Goal: Task Accomplishment & Management: Manage account settings

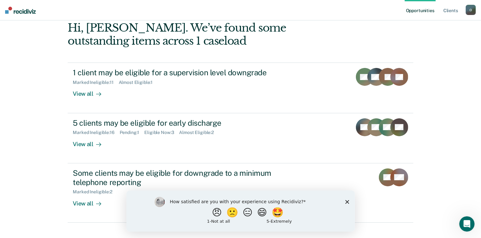
scroll to position [87, 0]
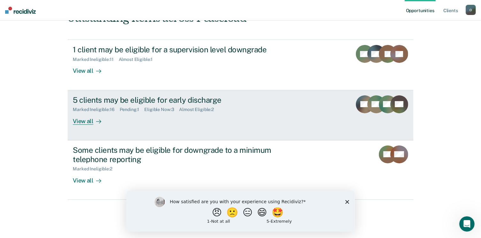
click at [193, 100] on div "5 clients may be eligible for early discharge" at bounding box center [185, 99] width 224 height 9
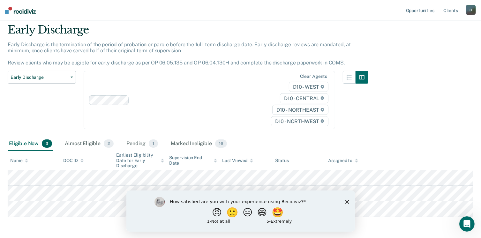
scroll to position [45, 0]
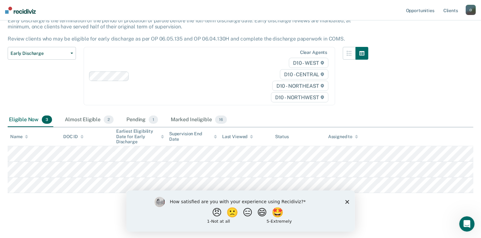
click at [348, 204] on icon "Close survey" at bounding box center [347, 202] width 4 height 4
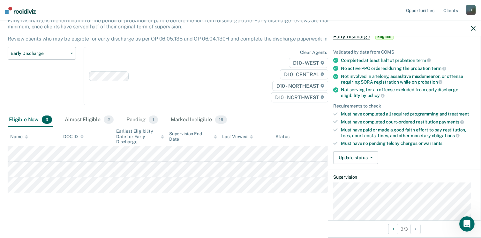
scroll to position [64, 0]
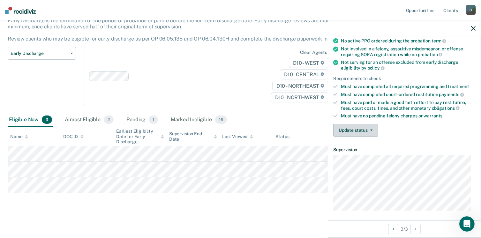
click at [368, 132] on button "Update status" at bounding box center [355, 130] width 45 height 13
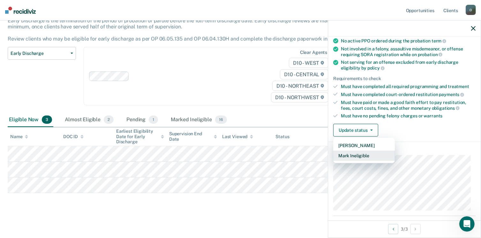
click at [366, 152] on button "Mark Ineligible" at bounding box center [364, 156] width 62 height 10
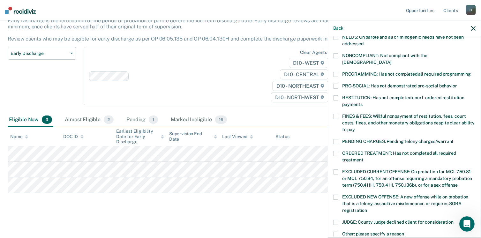
scroll to position [128, 0]
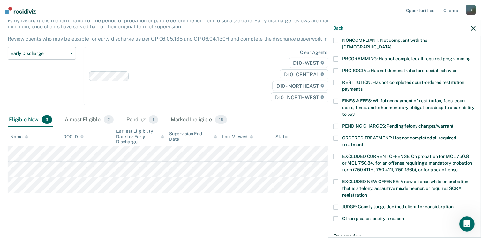
click at [338, 216] on label "Other: please specify a reason" at bounding box center [404, 219] width 142 height 7
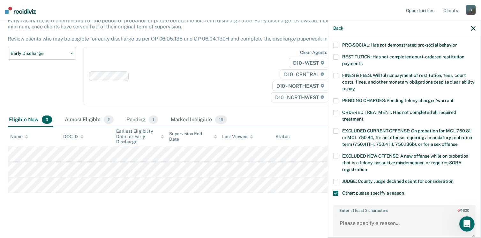
scroll to position [191, 0]
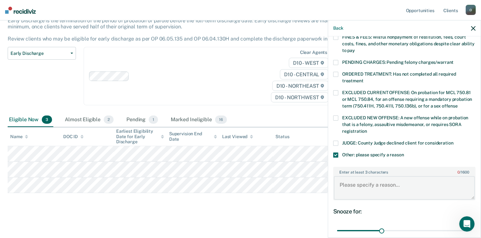
drag, startPoint x: 380, startPoint y: 181, endPoint x: 387, endPoint y: 176, distance: 8.9
click at [380, 180] on textarea "Enter at least 3 characters 0 / 1600" at bounding box center [404, 188] width 141 height 24
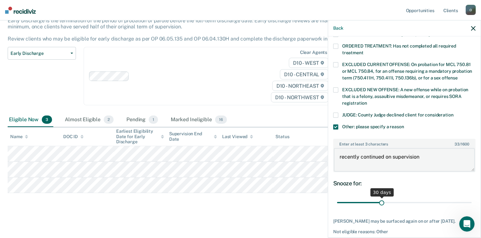
scroll to position [244, 0]
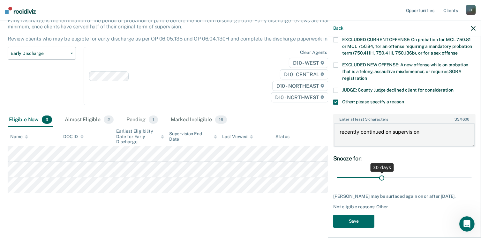
type textarea "recently continued on supervision"
drag, startPoint x: 378, startPoint y: 167, endPoint x: 396, endPoint y: 165, distance: 17.3
click at [400, 172] on input "range" at bounding box center [404, 177] width 135 height 11
drag, startPoint x: 396, startPoint y: 165, endPoint x: 456, endPoint y: 166, distance: 60.3
click at [456, 172] on input "range" at bounding box center [404, 177] width 135 height 11
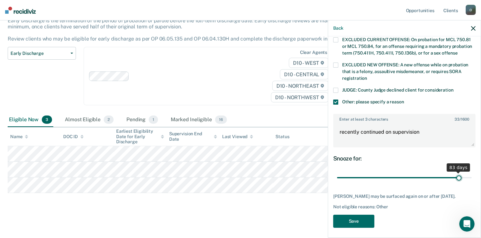
click at [454, 172] on input "range" at bounding box center [404, 177] width 135 height 11
type input "82"
click at [453, 172] on input "range" at bounding box center [404, 177] width 135 height 11
click at [352, 215] on button "Save" at bounding box center [353, 221] width 41 height 13
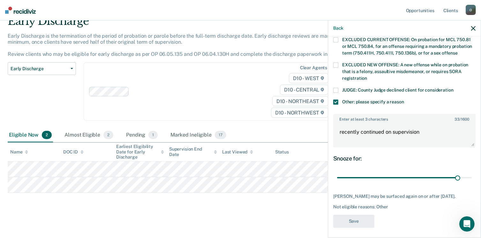
scroll to position [183, 0]
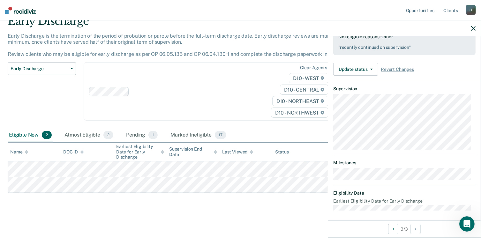
drag, startPoint x: 110, startPoint y: 210, endPoint x: 114, endPoint y: 210, distance: 4.2
click at [110, 210] on main "Early Discharge Early Discharge is the termination of the period of probation o…" at bounding box center [240, 120] width 481 height 232
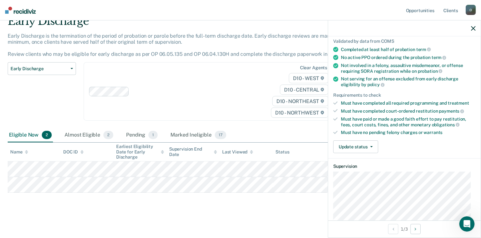
scroll to position [0, 0]
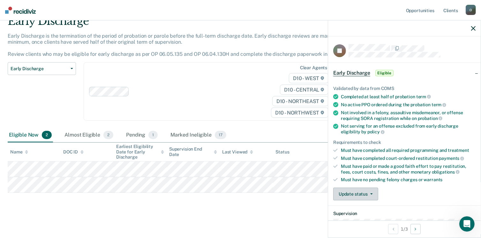
click at [350, 191] on button "Update status" at bounding box center [355, 194] width 45 height 13
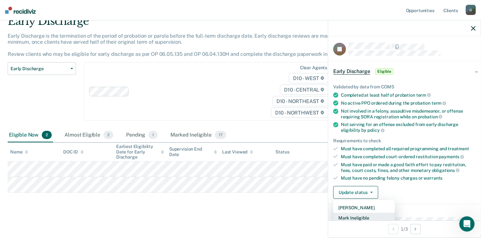
click at [356, 217] on button "Mark Ineligible" at bounding box center [364, 218] width 62 height 10
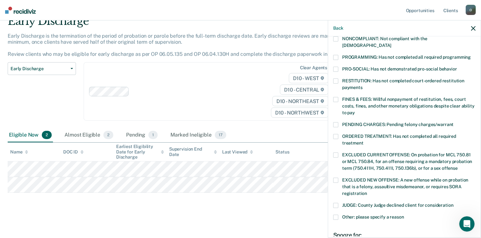
scroll to position [97, 0]
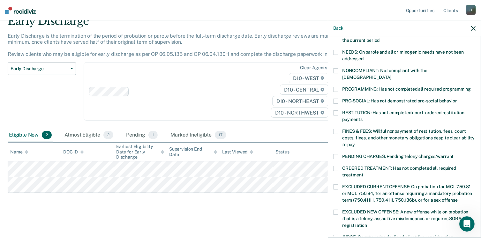
click at [337, 129] on span at bounding box center [335, 131] width 5 height 5
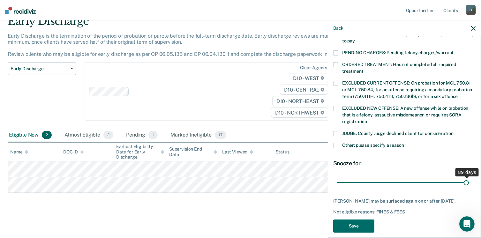
scroll to position [201, 0]
drag, startPoint x: 384, startPoint y: 170, endPoint x: 454, endPoint y: 170, distance: 70.5
type input "83"
click at [454, 177] on input "range" at bounding box center [404, 182] width 135 height 11
click at [355, 220] on button "Save" at bounding box center [353, 226] width 41 height 13
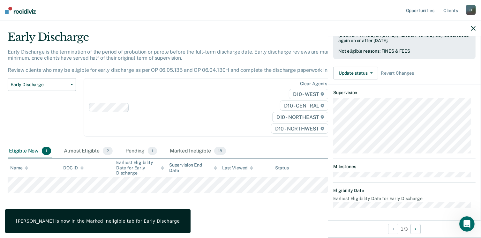
scroll to position [166, 0]
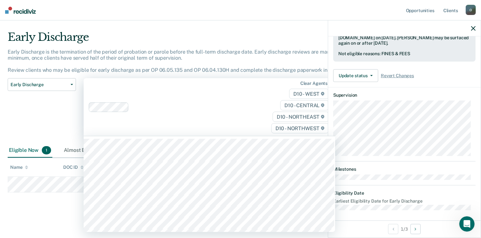
click at [208, 118] on div "Clear agents D10 - WEST D10 - CENTRAL D10 - NORTHEAST D10 - NORTHWEST" at bounding box center [209, 107] width 251 height 58
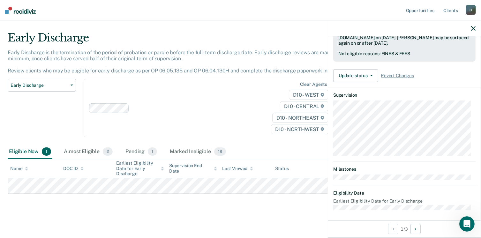
click at [49, 218] on main "Early Discharge Early Discharge is the termination of the period of probation o…" at bounding box center [240, 129] width 481 height 217
click at [234, 114] on div "Clear agents D10 - WEST D10 - CENTRAL D10 - NORTHEAST D10 - NORTHWEST" at bounding box center [209, 108] width 251 height 58
click at [42, 216] on main "Early Discharge Early Discharge is the termination of the period of probation o…" at bounding box center [240, 129] width 481 height 217
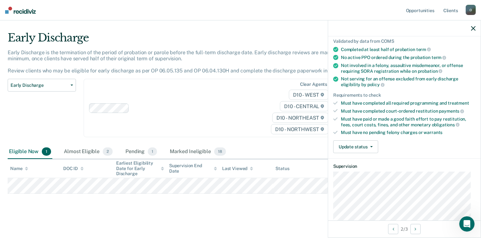
scroll to position [96, 0]
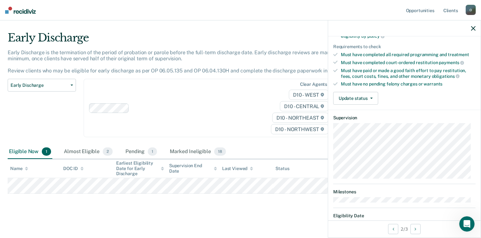
click at [354, 89] on div "Validated by data from COMS Completed at least half of probation term No active…" at bounding box center [404, 45] width 153 height 130
click at [355, 92] on button "Update status" at bounding box center [355, 98] width 45 height 13
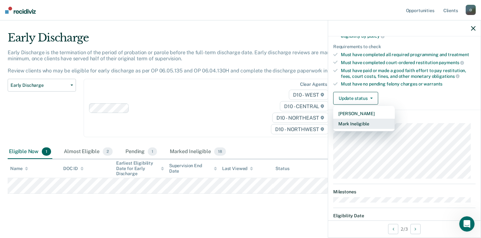
click at [353, 121] on button "Mark Ineligible" at bounding box center [364, 124] width 62 height 10
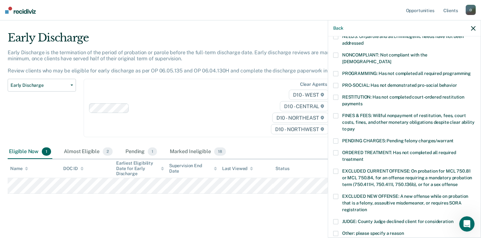
scroll to position [128, 0]
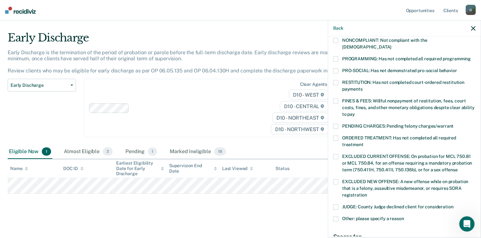
click at [337, 99] on label "FINES & FEES: Willful nonpayment of restitution, fees, court costs, fines, and …" at bounding box center [404, 109] width 142 height 20
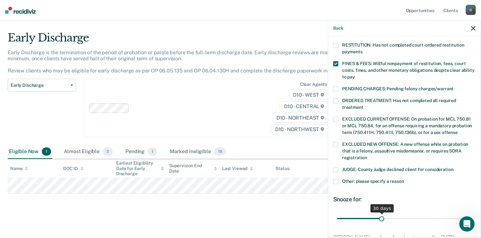
scroll to position [201, 0]
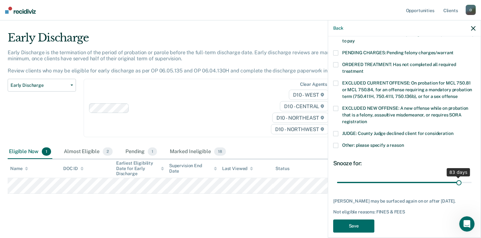
drag, startPoint x: 411, startPoint y: 174, endPoint x: 454, endPoint y: 169, distance: 43.9
type input "83"
click at [454, 177] on input "range" at bounding box center [404, 182] width 135 height 11
click at [367, 220] on button "Save" at bounding box center [353, 226] width 41 height 13
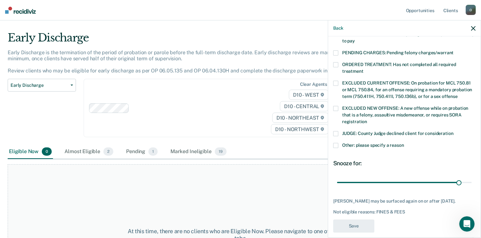
scroll to position [166, 0]
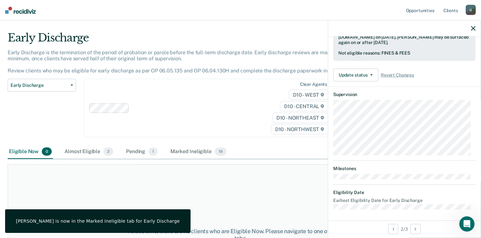
click at [188, 110] on div at bounding box center [194, 107] width 125 height 7
click at [23, 119] on div "Early Discharge Classification Review Early Discharge Minimum Telephone Reporti…" at bounding box center [42, 112] width 68 height 66
click at [75, 86] on button "Early Discharge" at bounding box center [42, 85] width 68 height 13
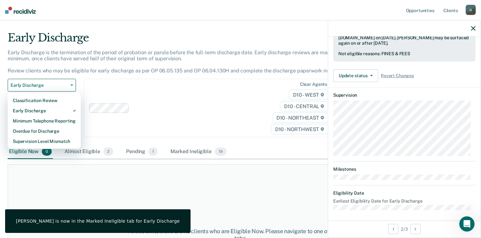
click at [105, 22] on main "Early Discharge Early Discharge is the termination of the period of probation o…" at bounding box center [240, 122] width 481 height 202
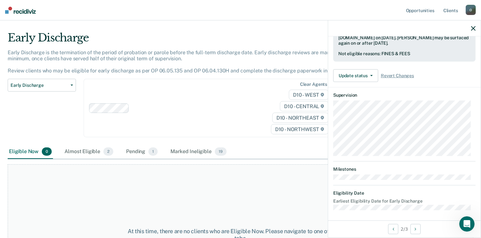
click at [472, 29] on icon "button" at bounding box center [473, 28] width 4 height 4
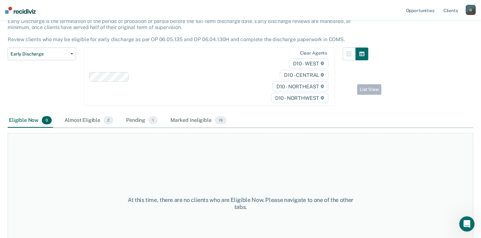
scroll to position [77, 0]
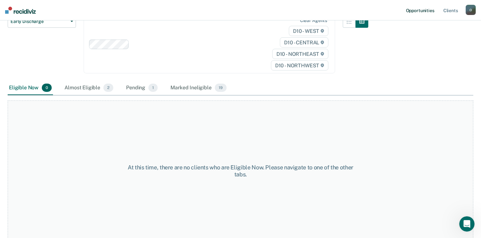
click at [411, 12] on link "Opportunities" at bounding box center [420, 10] width 31 height 20
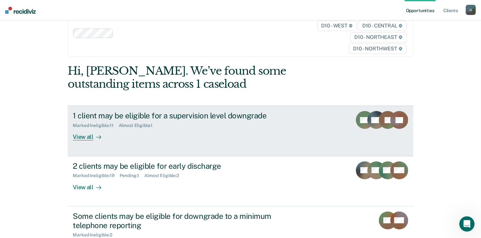
scroll to position [32, 0]
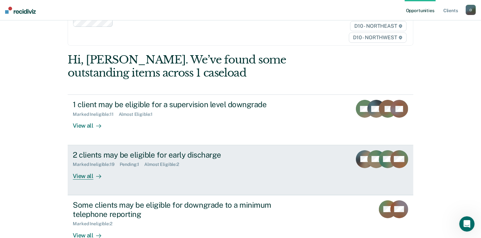
click at [185, 156] on div "2 clients may be eligible for early discharge" at bounding box center [185, 154] width 224 height 9
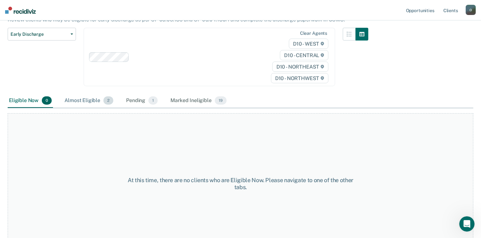
click at [89, 101] on div "Almost Eligible 2" at bounding box center [88, 101] width 51 height 14
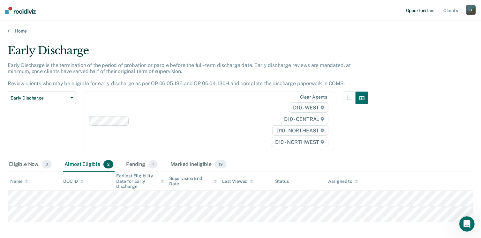
click at [426, 9] on link "Opportunities" at bounding box center [420, 10] width 31 height 20
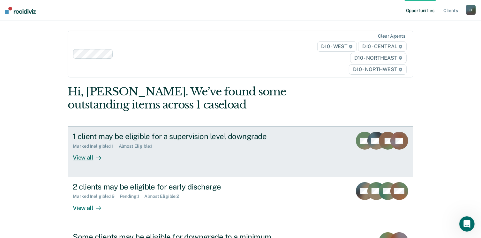
click at [199, 142] on div "Marked Ineligible : 11 Almost Eligible : 1" at bounding box center [185, 145] width 224 height 8
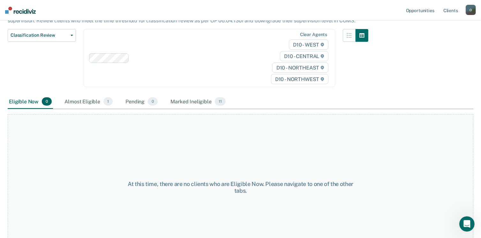
scroll to position [90, 0]
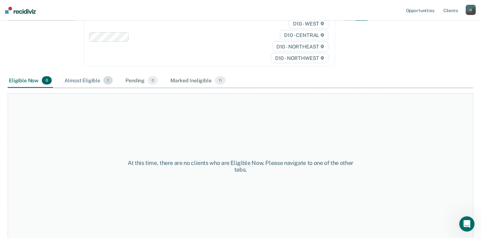
drag, startPoint x: 87, startPoint y: 92, endPoint x: 88, endPoint y: 81, distance: 10.5
click at [87, 91] on div "At this time, there are no clients who are Eligible Now. Please navigate to one…" at bounding box center [241, 164] width 466 height 152
click at [88, 81] on div "Almost Eligible 1" at bounding box center [88, 81] width 51 height 14
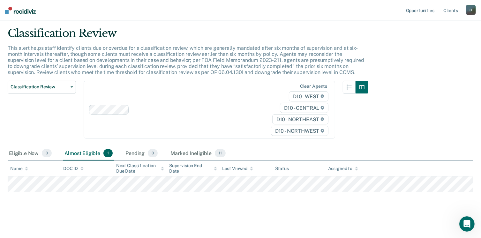
scroll to position [17, 0]
click at [422, 11] on link "Opportunities" at bounding box center [420, 10] width 31 height 20
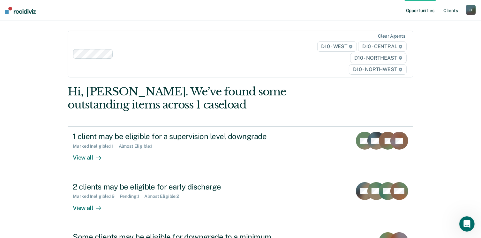
click at [447, 11] on link "Client s" at bounding box center [450, 10] width 17 height 20
